Goal: Navigation & Orientation: Find specific page/section

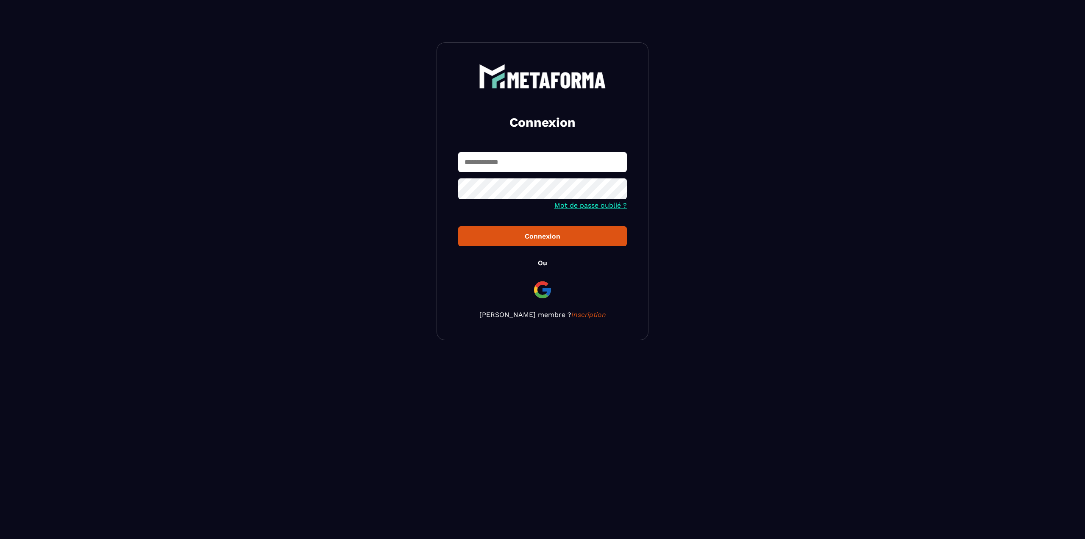
click at [496, 158] on input "text" at bounding box center [542, 162] width 169 height 20
type input "**********"
click at [458, 226] on button "Connexion" at bounding box center [542, 236] width 169 height 20
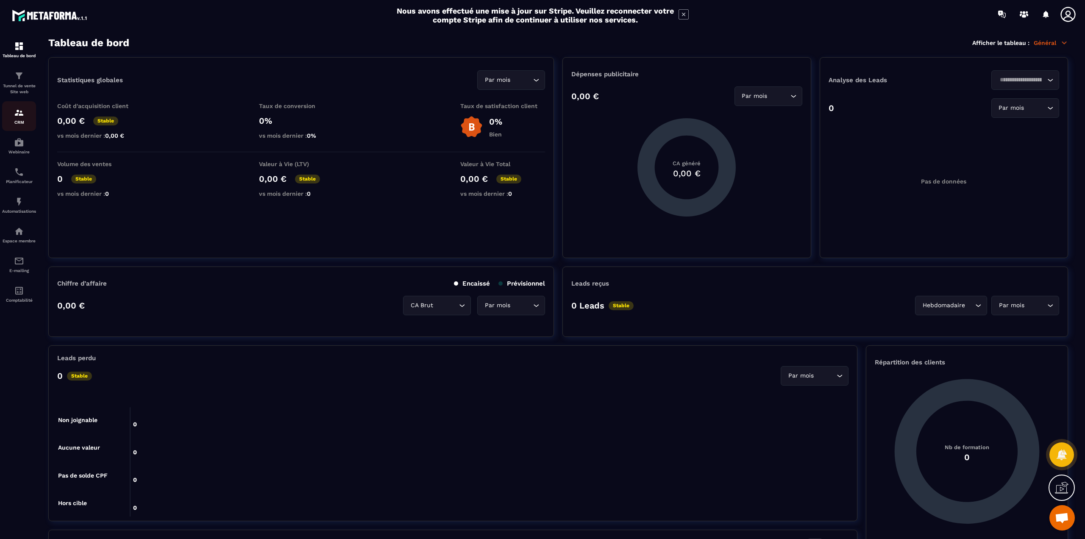
click at [15, 117] on img at bounding box center [19, 113] width 10 height 10
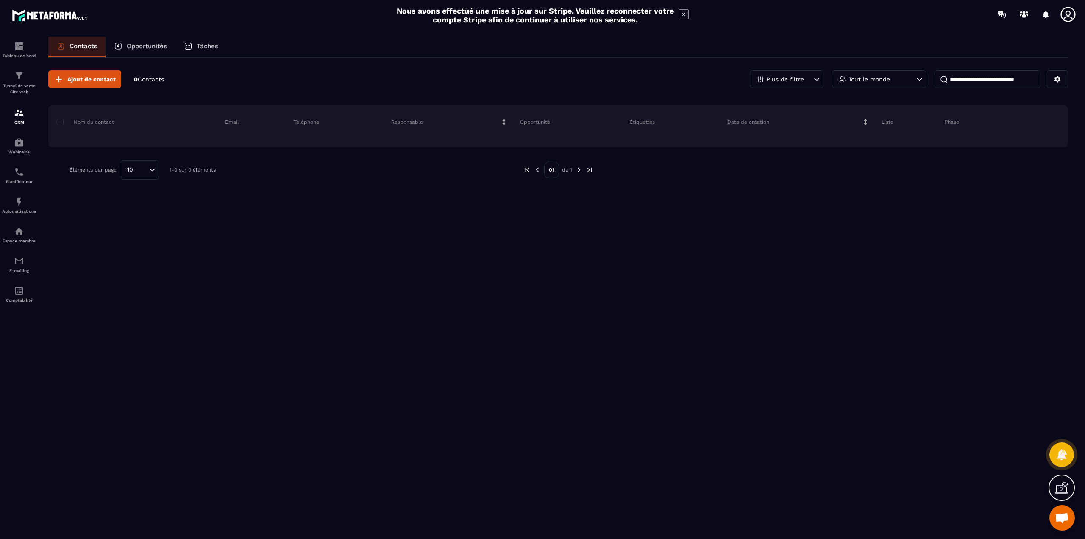
click at [1071, 14] on icon at bounding box center [1068, 14] width 15 height 15
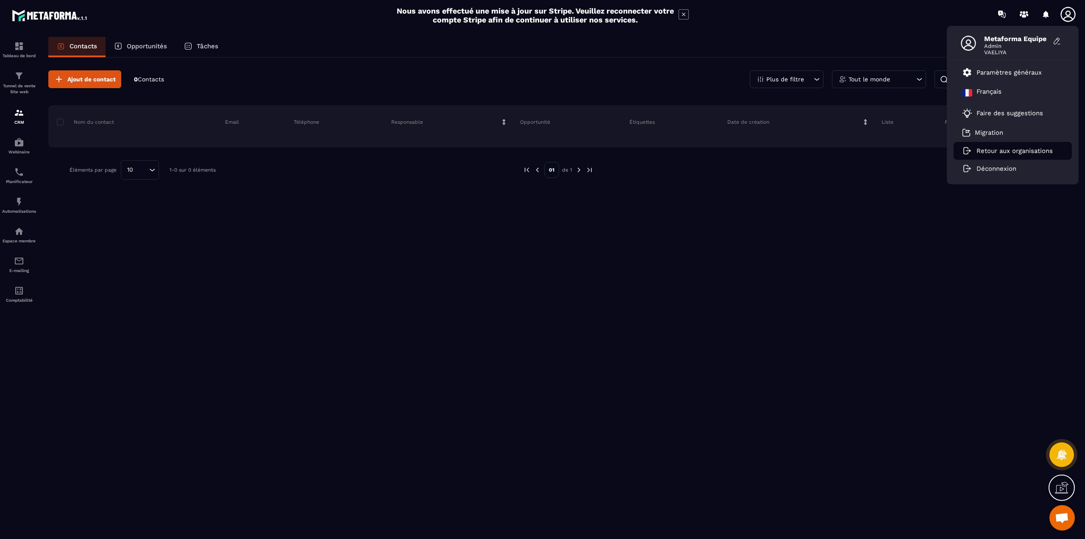
click at [980, 157] on li "Retour aux organisations" at bounding box center [1013, 151] width 118 height 18
click at [984, 149] on p "Retour aux organisations" at bounding box center [1015, 151] width 76 height 8
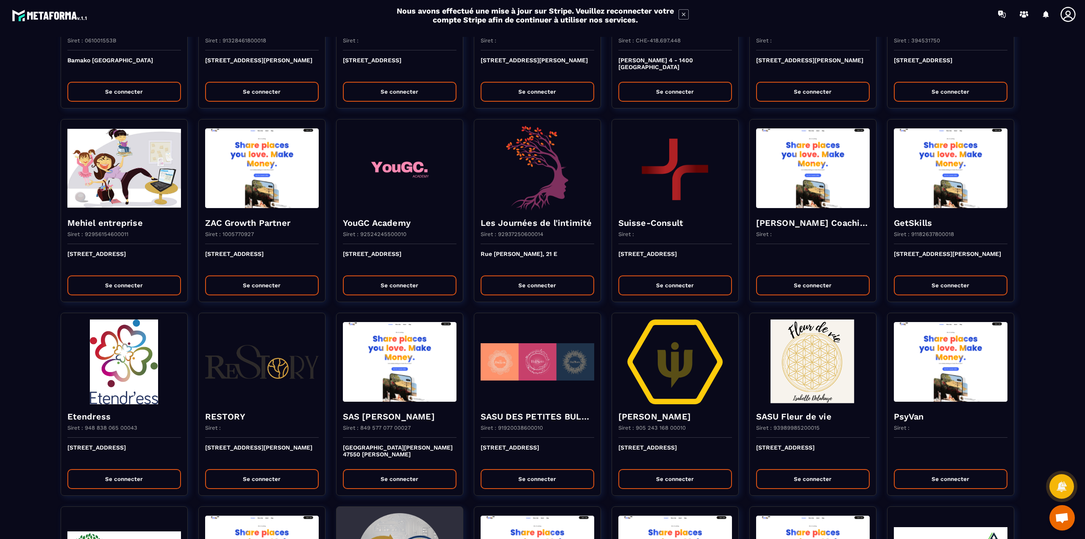
scroll to position [507, 0]
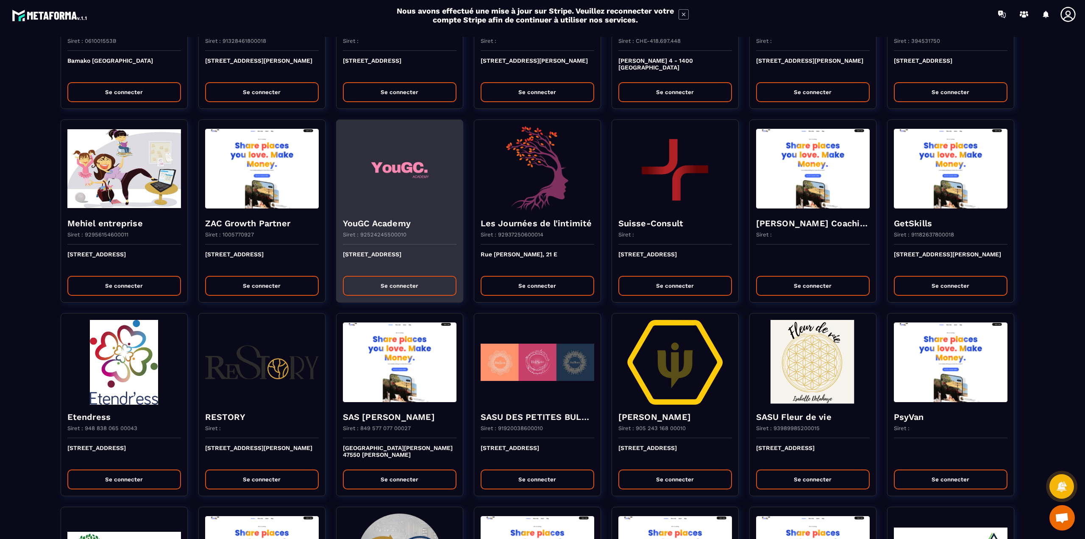
click at [382, 193] on img at bounding box center [400, 168] width 114 height 85
